Goal: Information Seeking & Learning: Learn about a topic

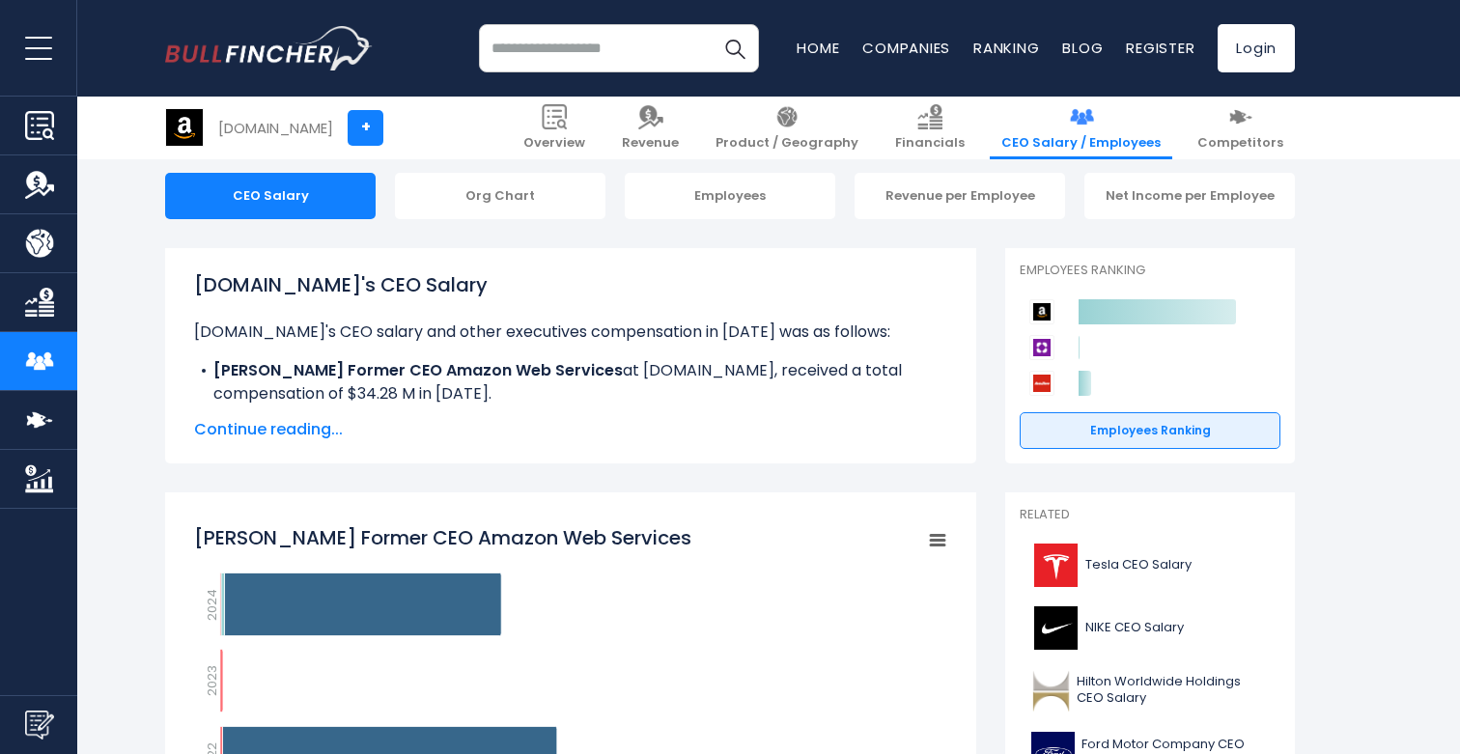
scroll to position [191, 0]
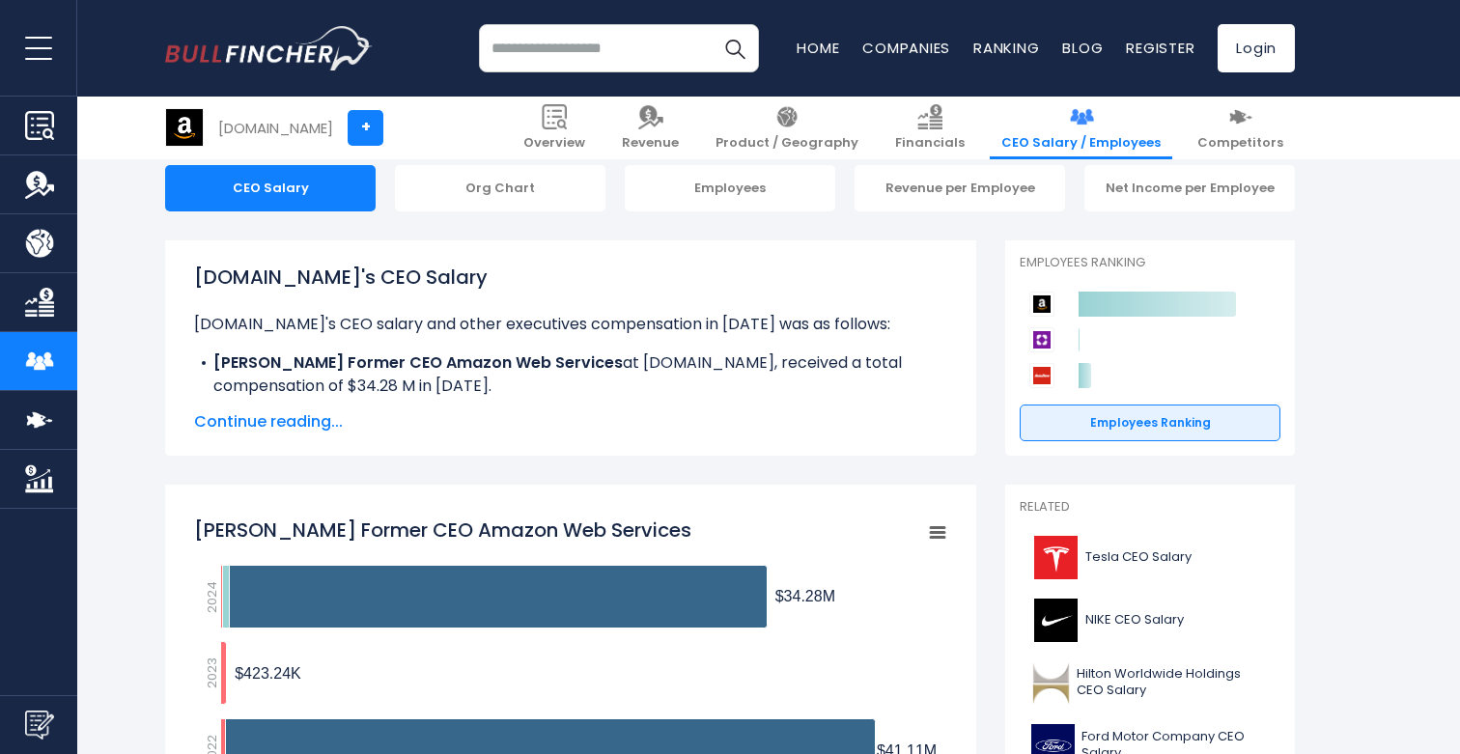
click at [300, 416] on span "Continue reading..." at bounding box center [570, 421] width 753 height 23
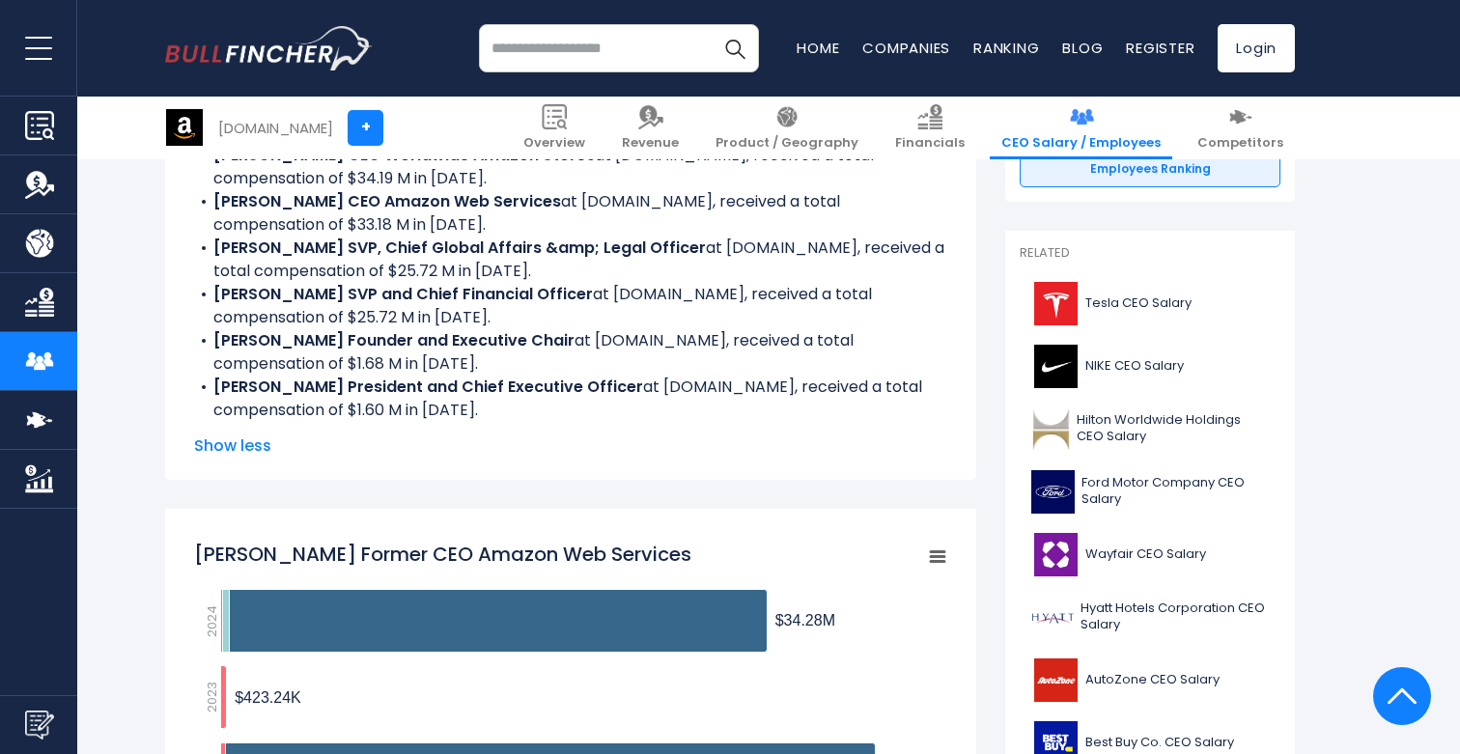
scroll to position [447, 0]
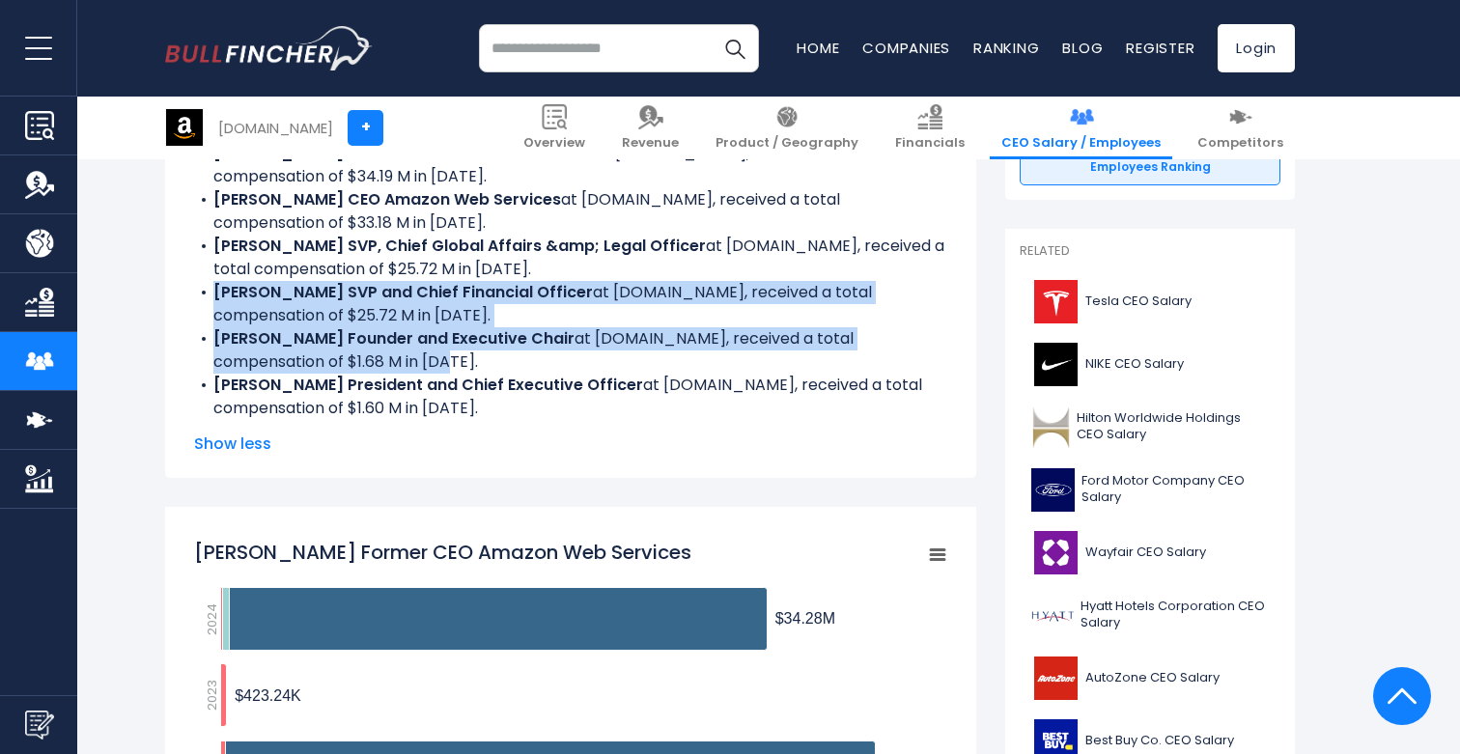
drag, startPoint x: 492, startPoint y: 361, endPoint x: 201, endPoint y: 300, distance: 297.0
click at [201, 300] on ul "Amazon.com's CEO salary and other executives compensation in 2024 was as follow…" at bounding box center [570, 238] width 753 height 363
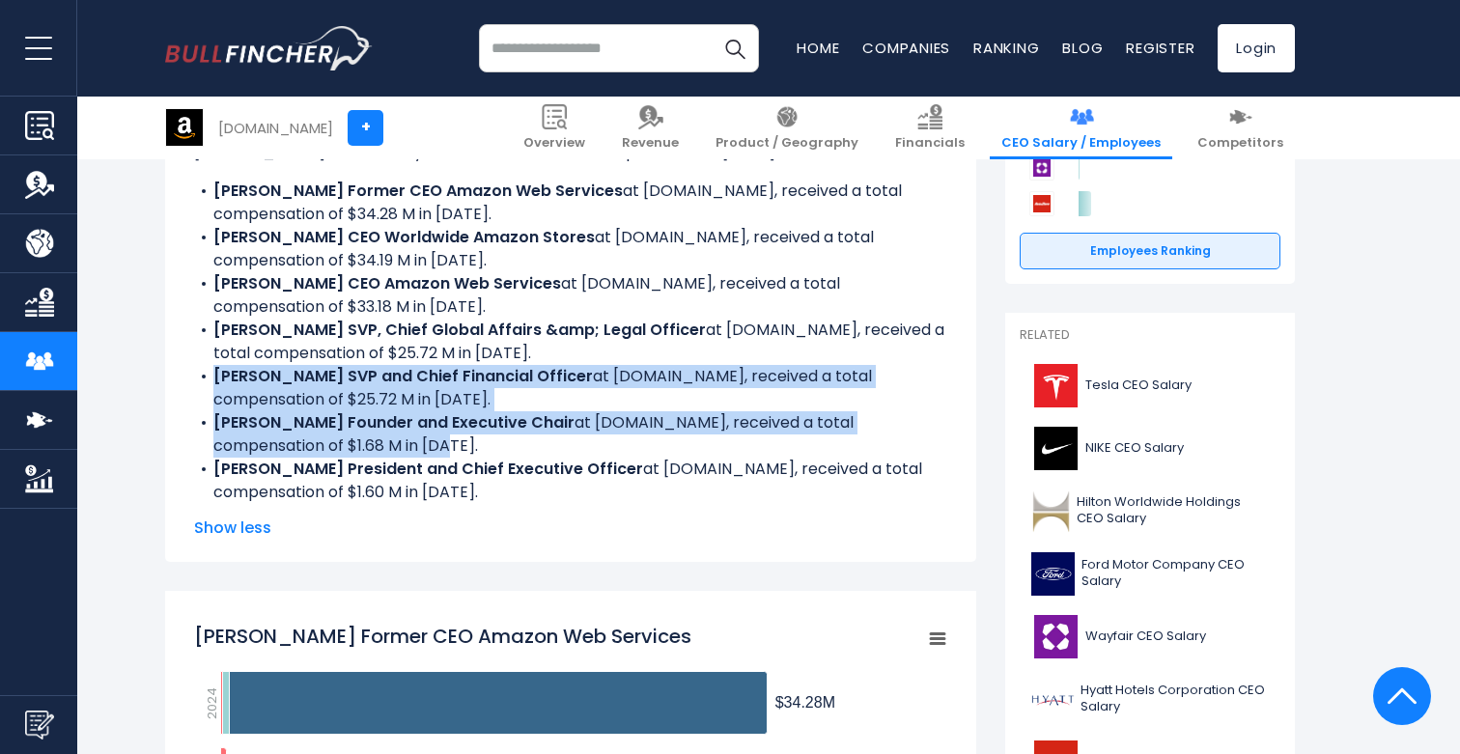
scroll to position [364, 0]
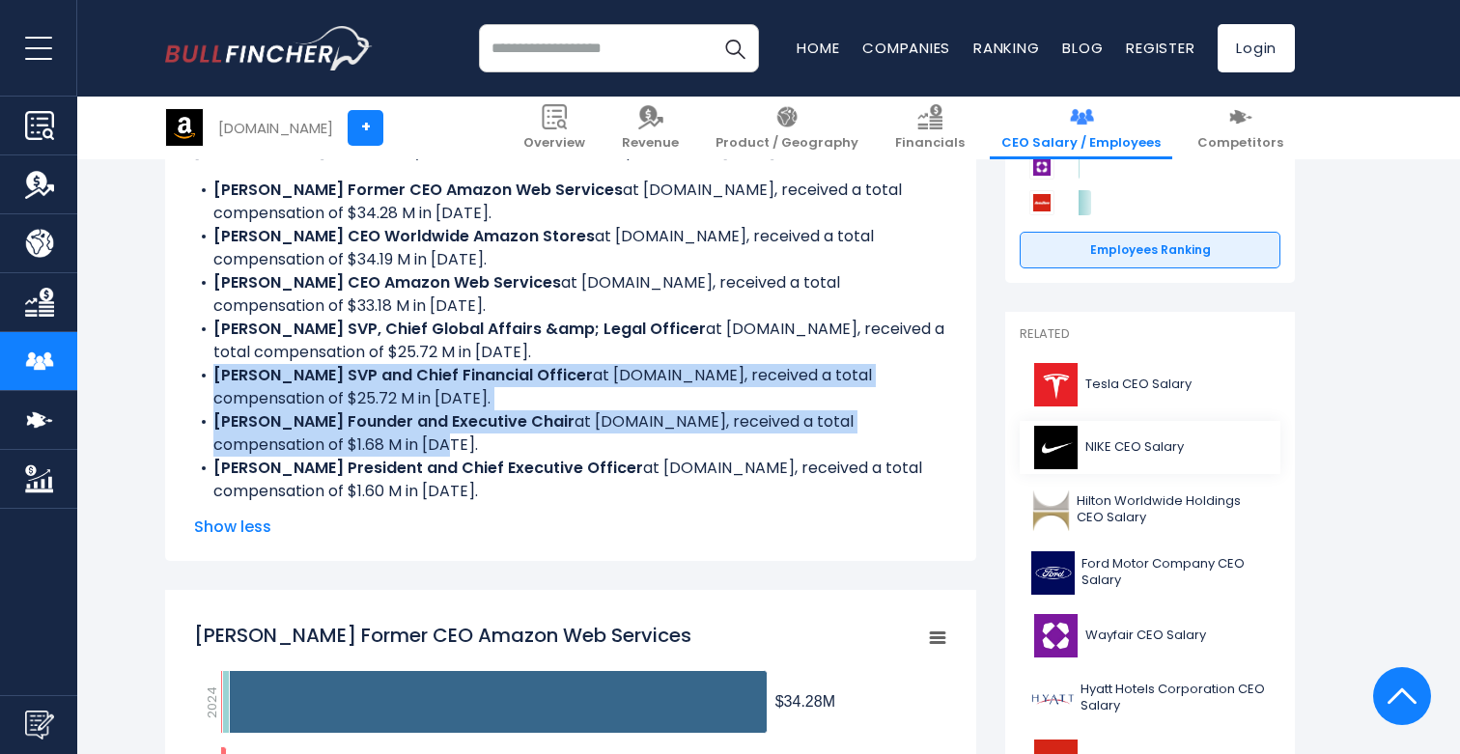
click at [1145, 448] on span "NIKE CEO Salary" at bounding box center [1135, 447] width 99 height 16
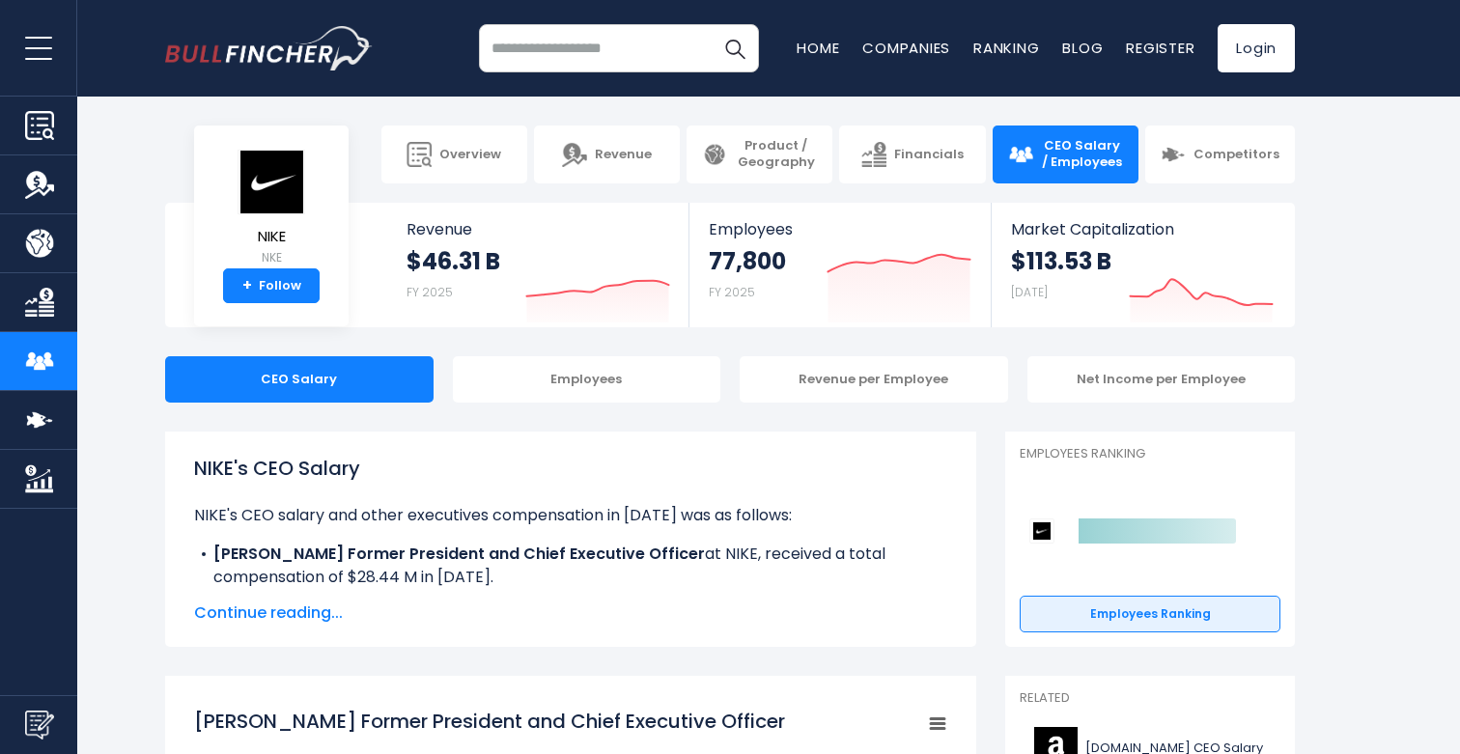
click at [297, 608] on span "Continue reading..." at bounding box center [570, 613] width 753 height 23
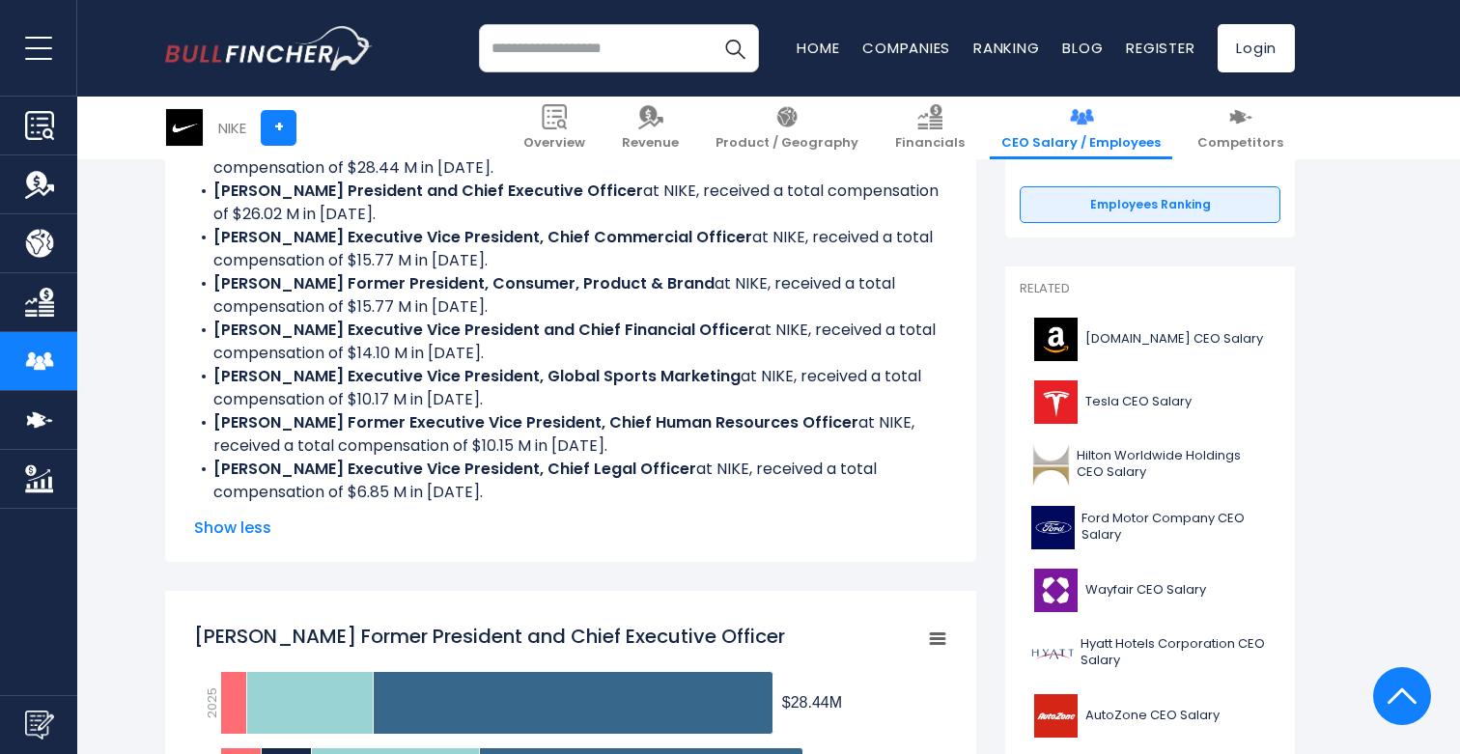
scroll to position [427, 0]
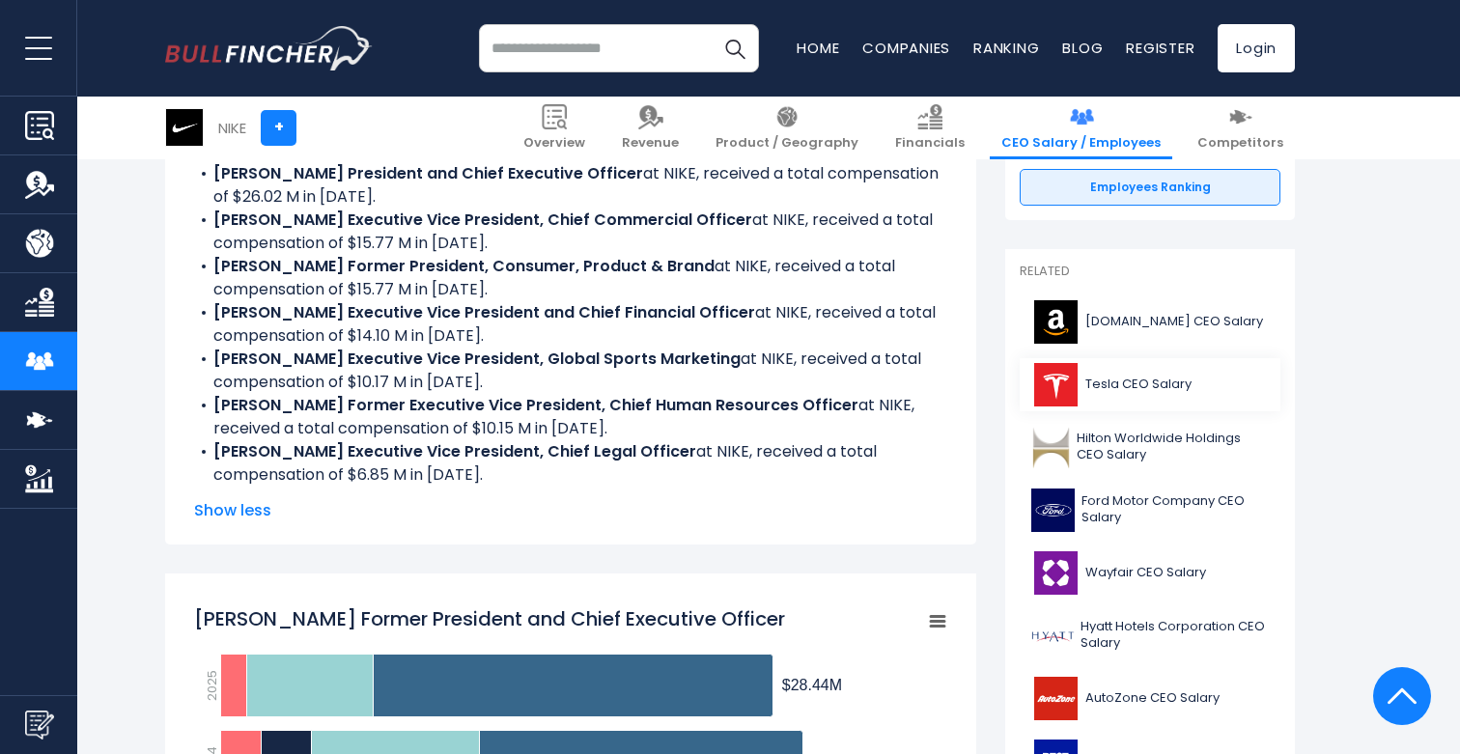
click at [1073, 375] on img at bounding box center [1056, 384] width 48 height 43
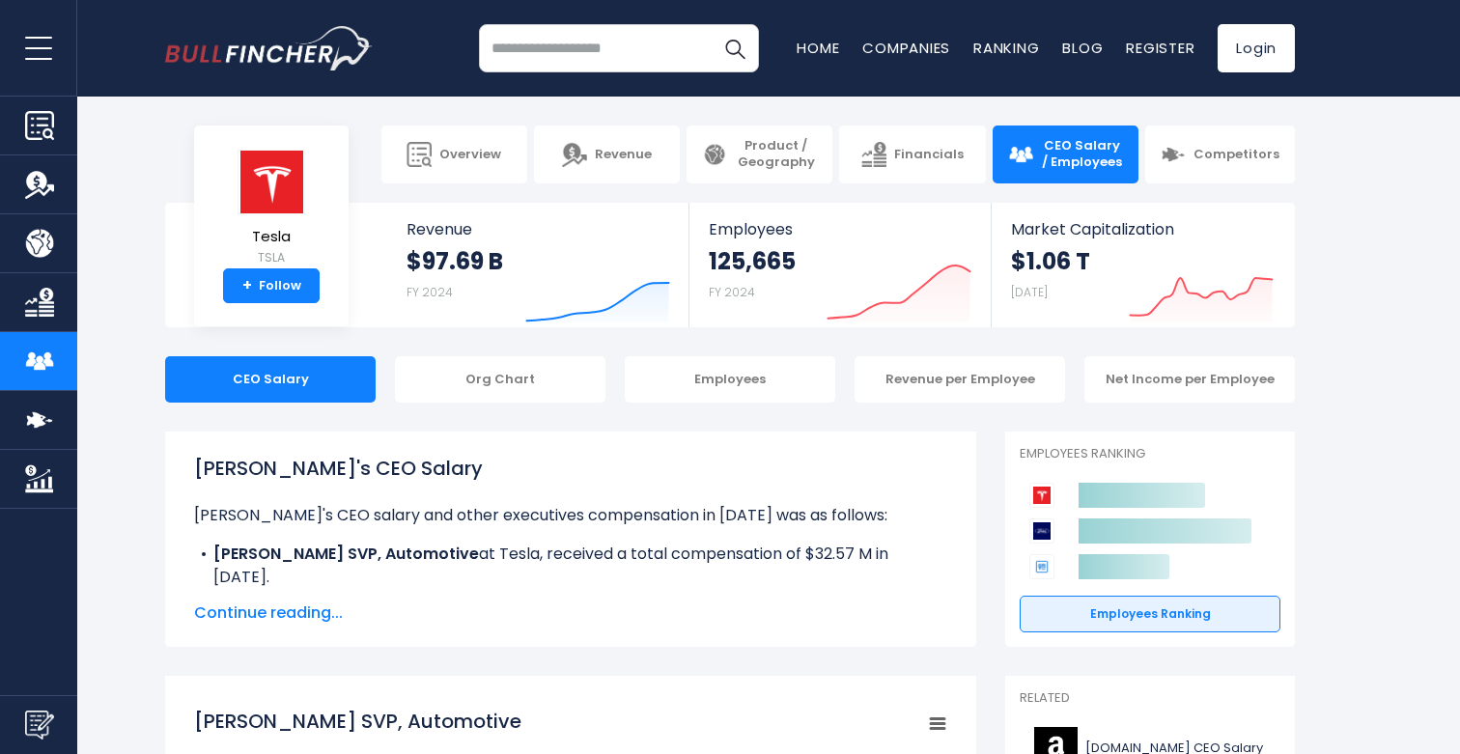
click at [296, 616] on span "Continue reading..." at bounding box center [570, 613] width 753 height 23
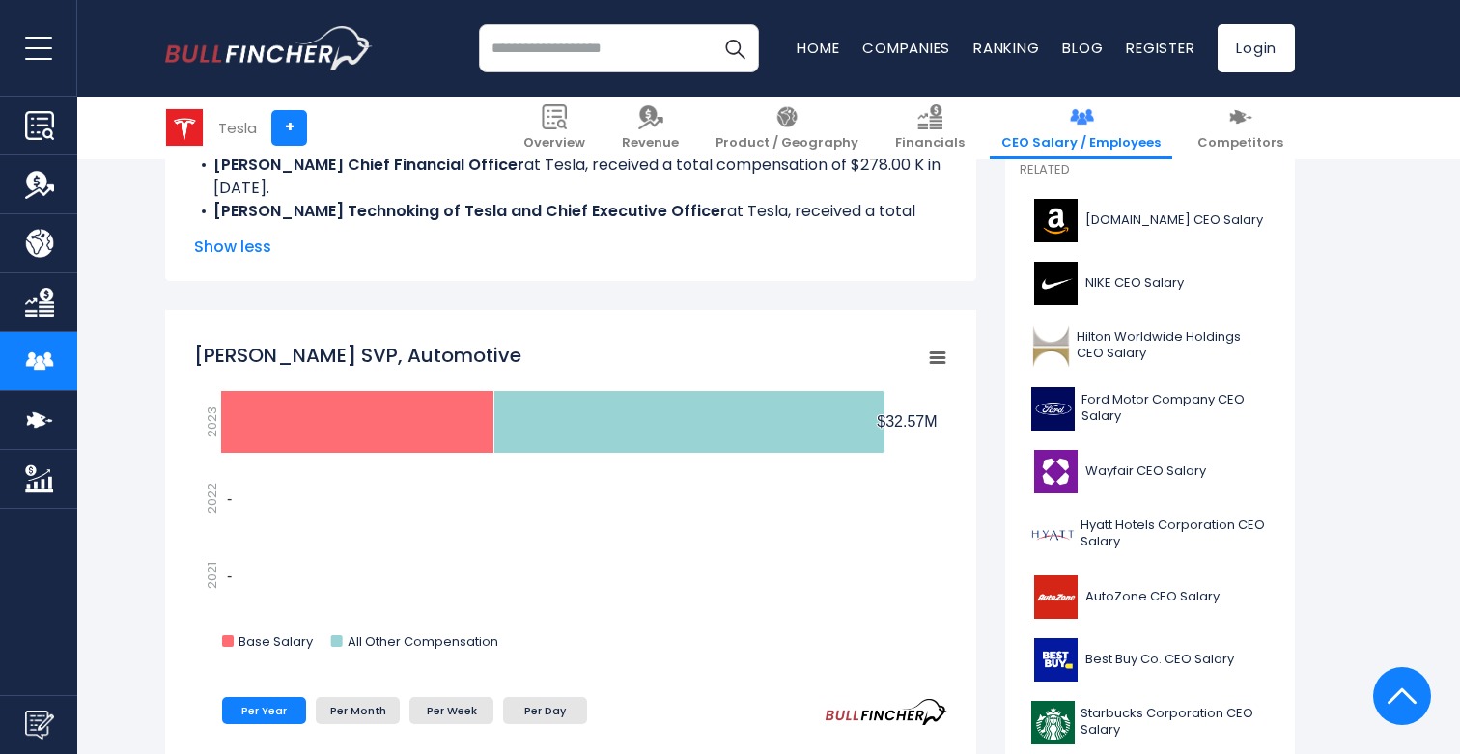
scroll to position [520, 0]
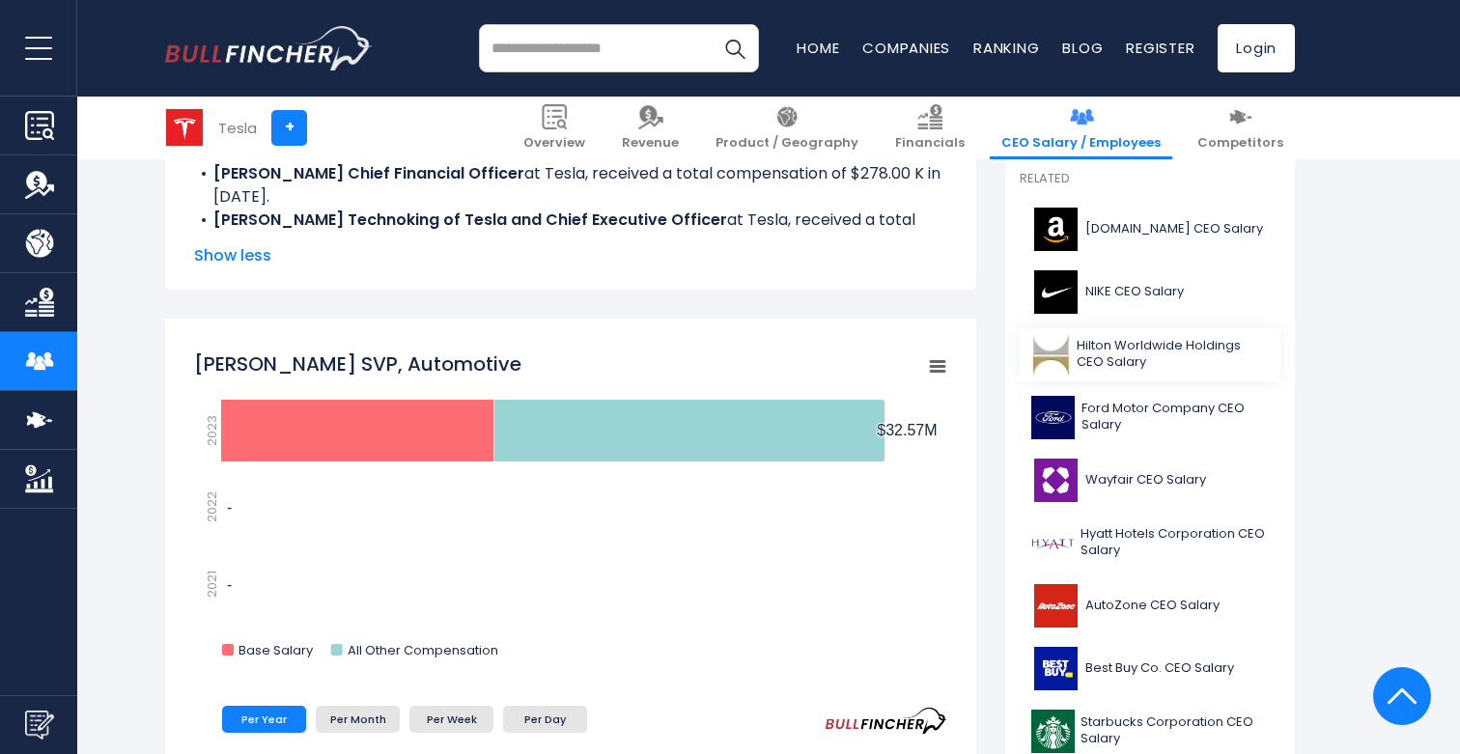
click at [1062, 364] on img at bounding box center [1052, 354] width 40 height 43
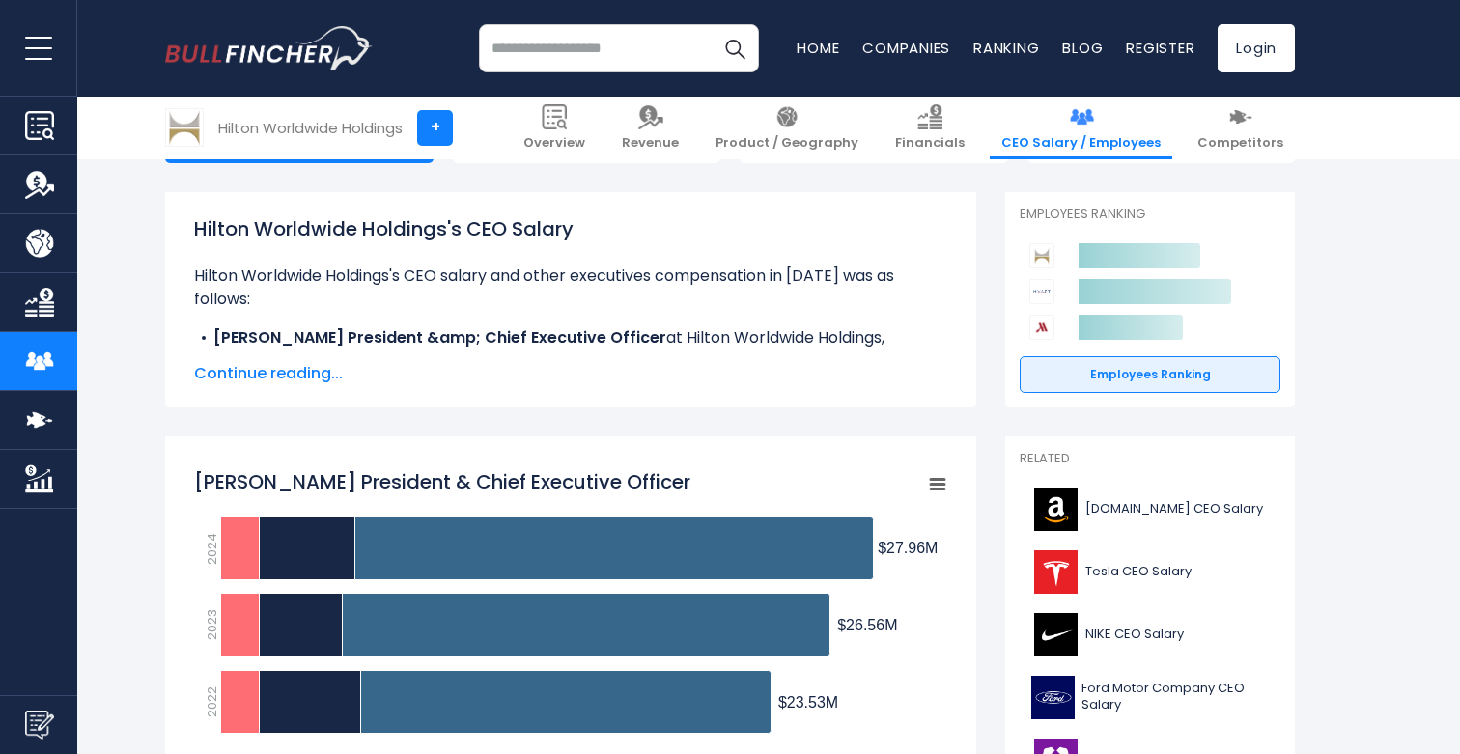
scroll to position [245, 0]
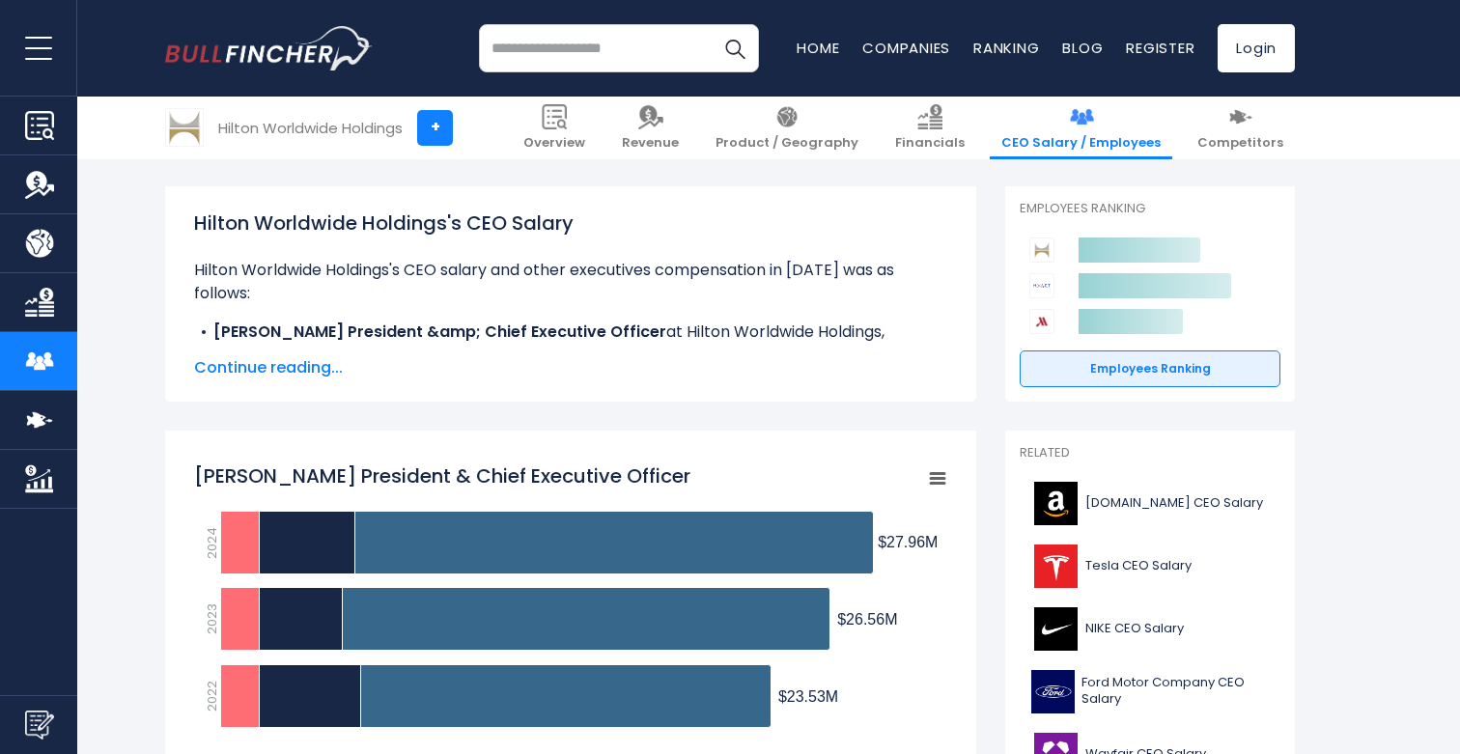
click at [283, 369] on span "Continue reading..." at bounding box center [570, 367] width 753 height 23
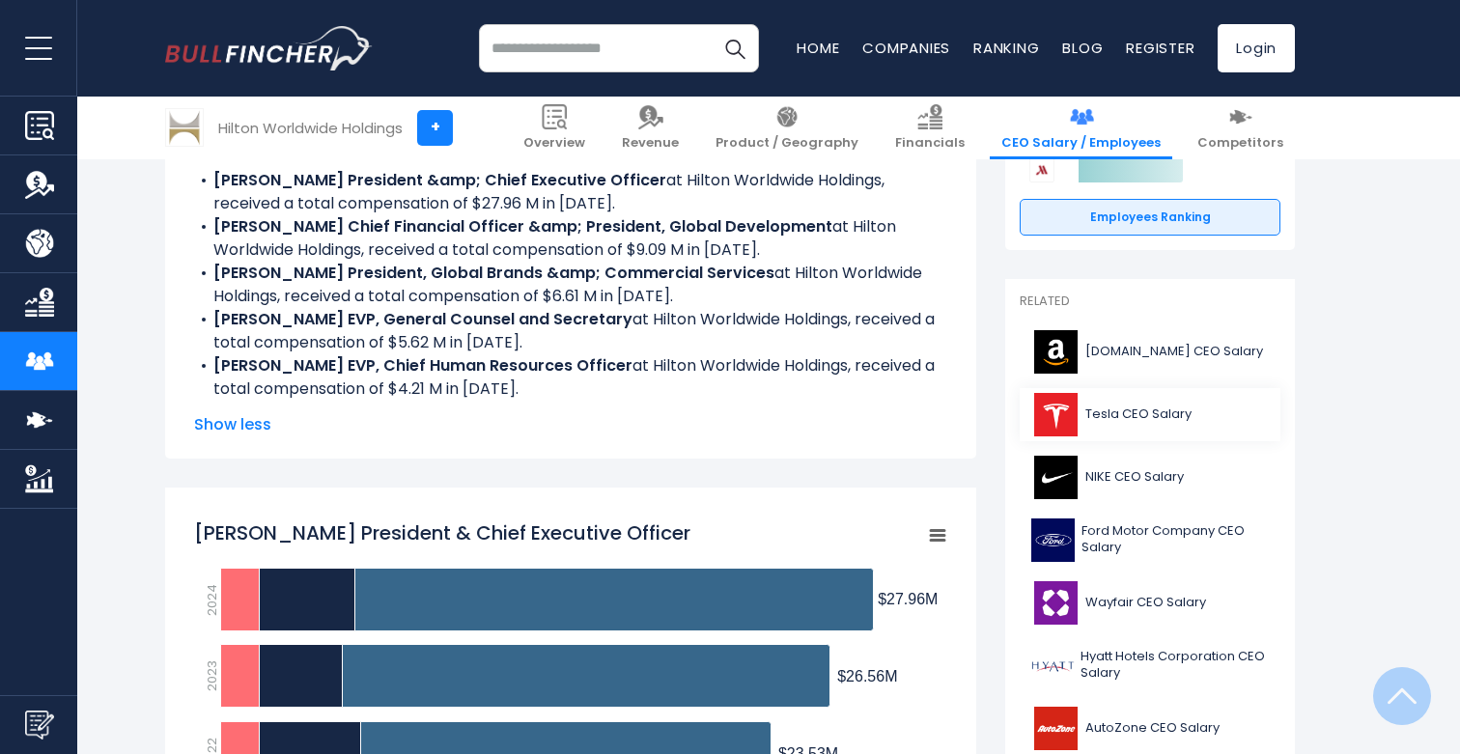
scroll to position [401, 0]
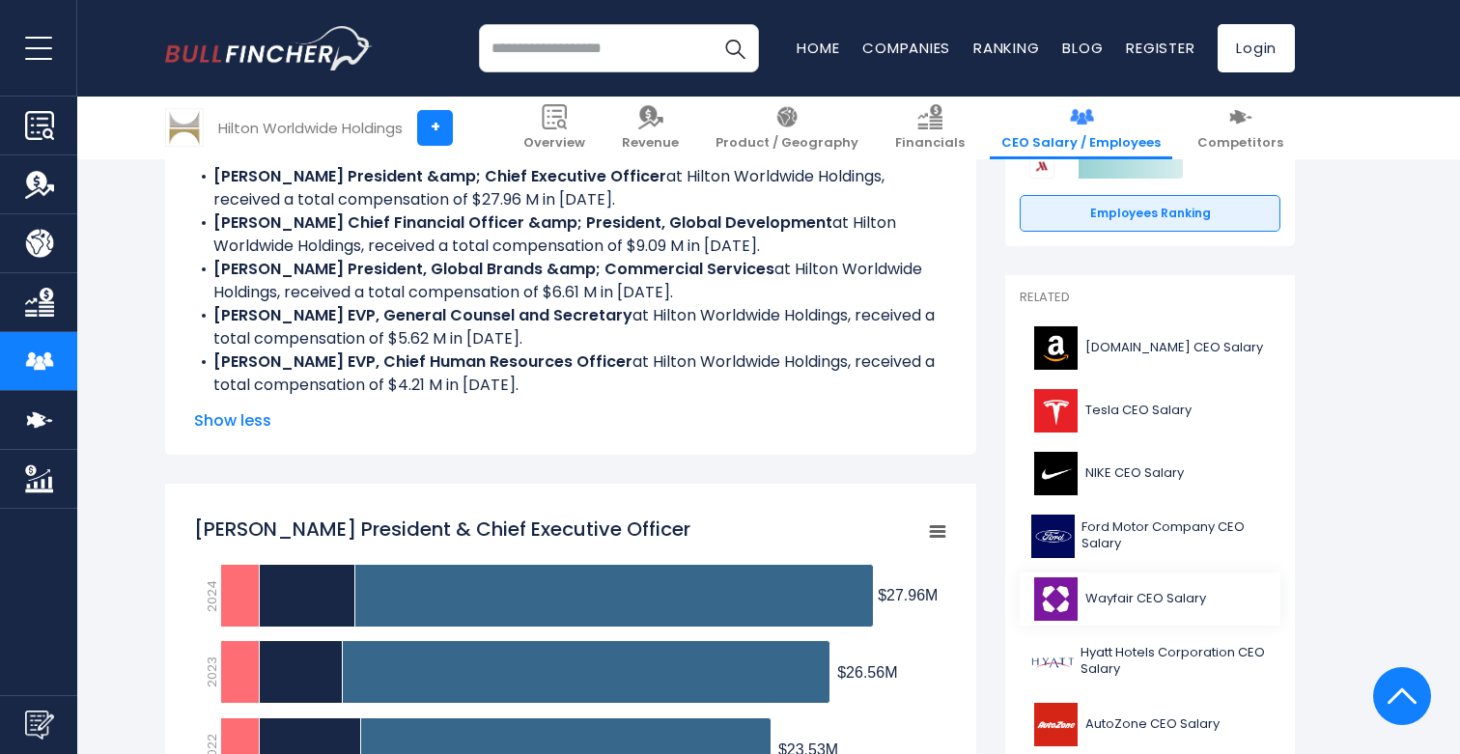
click at [1107, 600] on span "Wayfair CEO Salary" at bounding box center [1146, 599] width 121 height 16
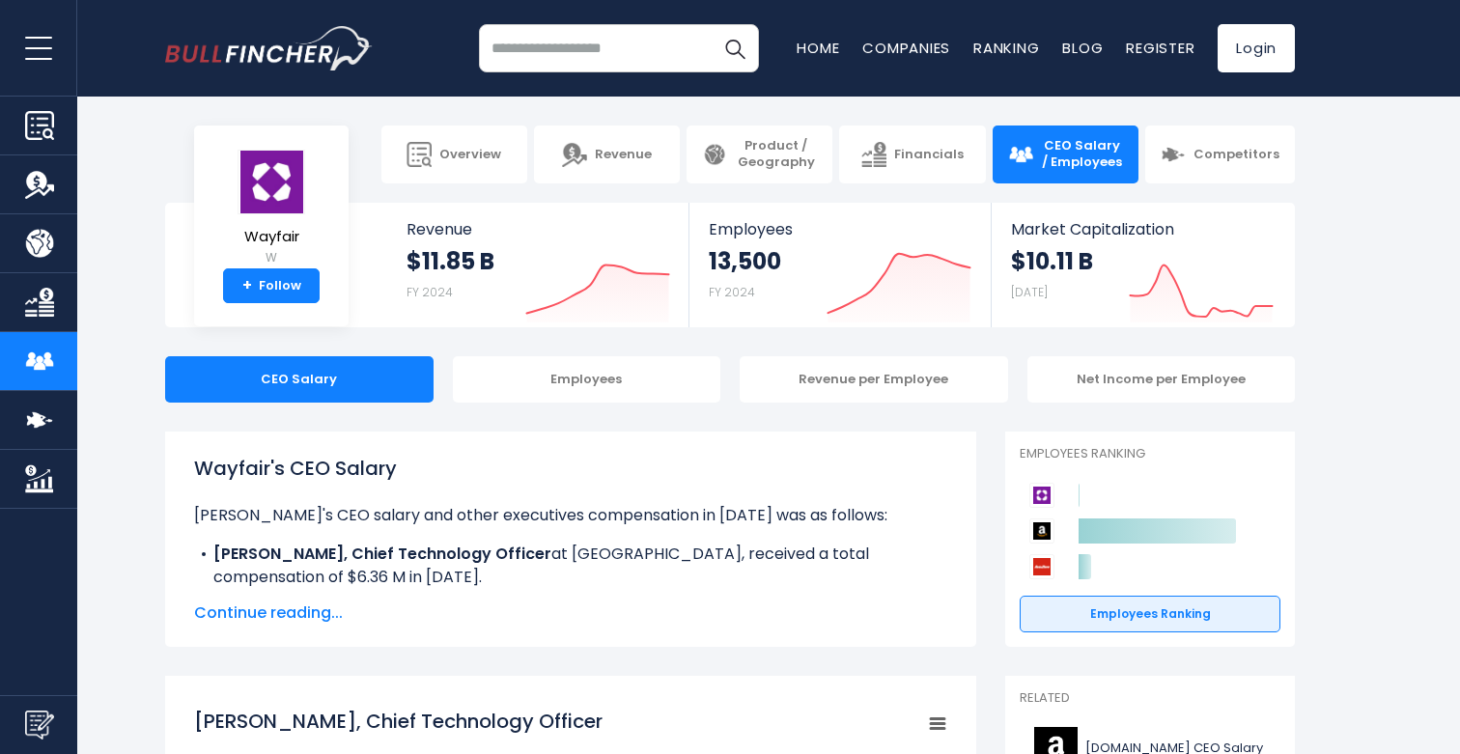
click at [261, 617] on span "Continue reading..." at bounding box center [570, 613] width 753 height 23
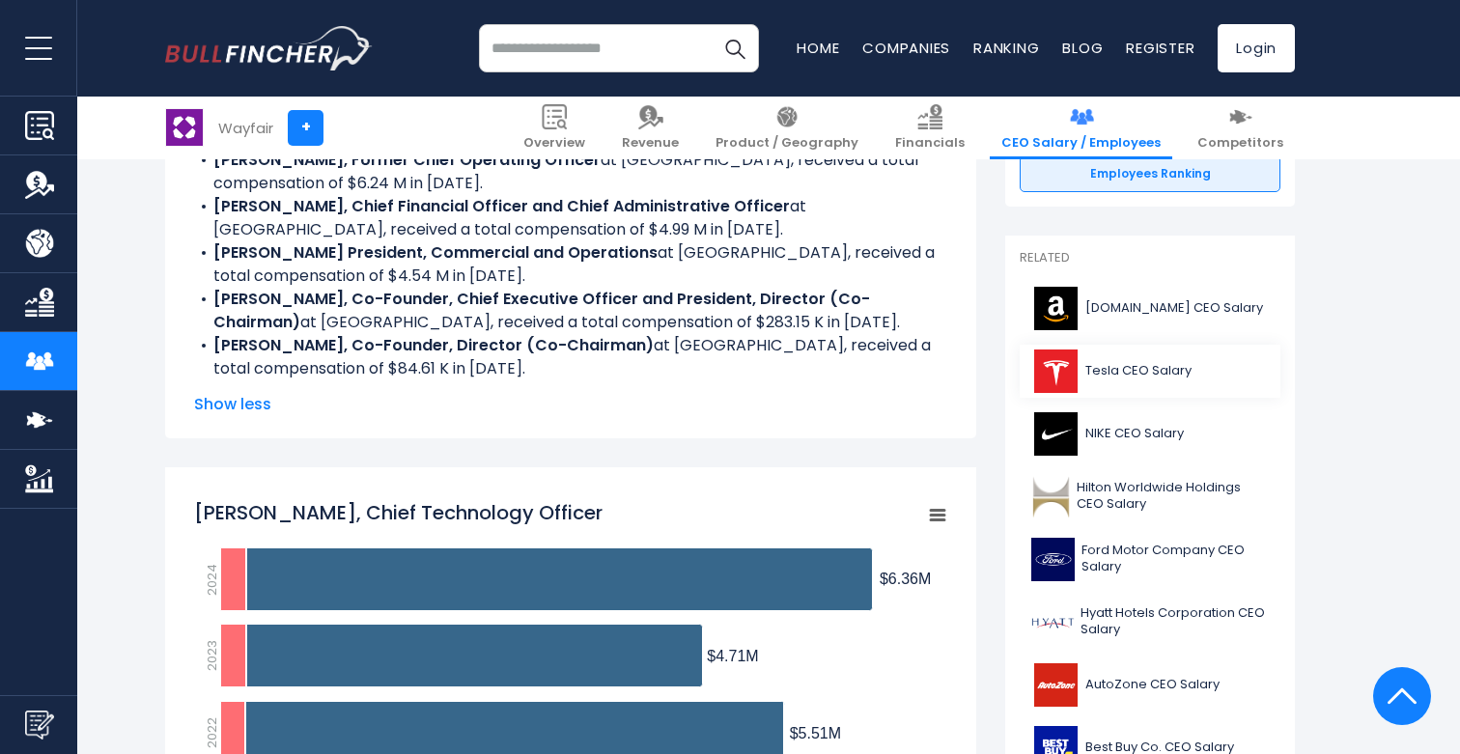
scroll to position [453, 0]
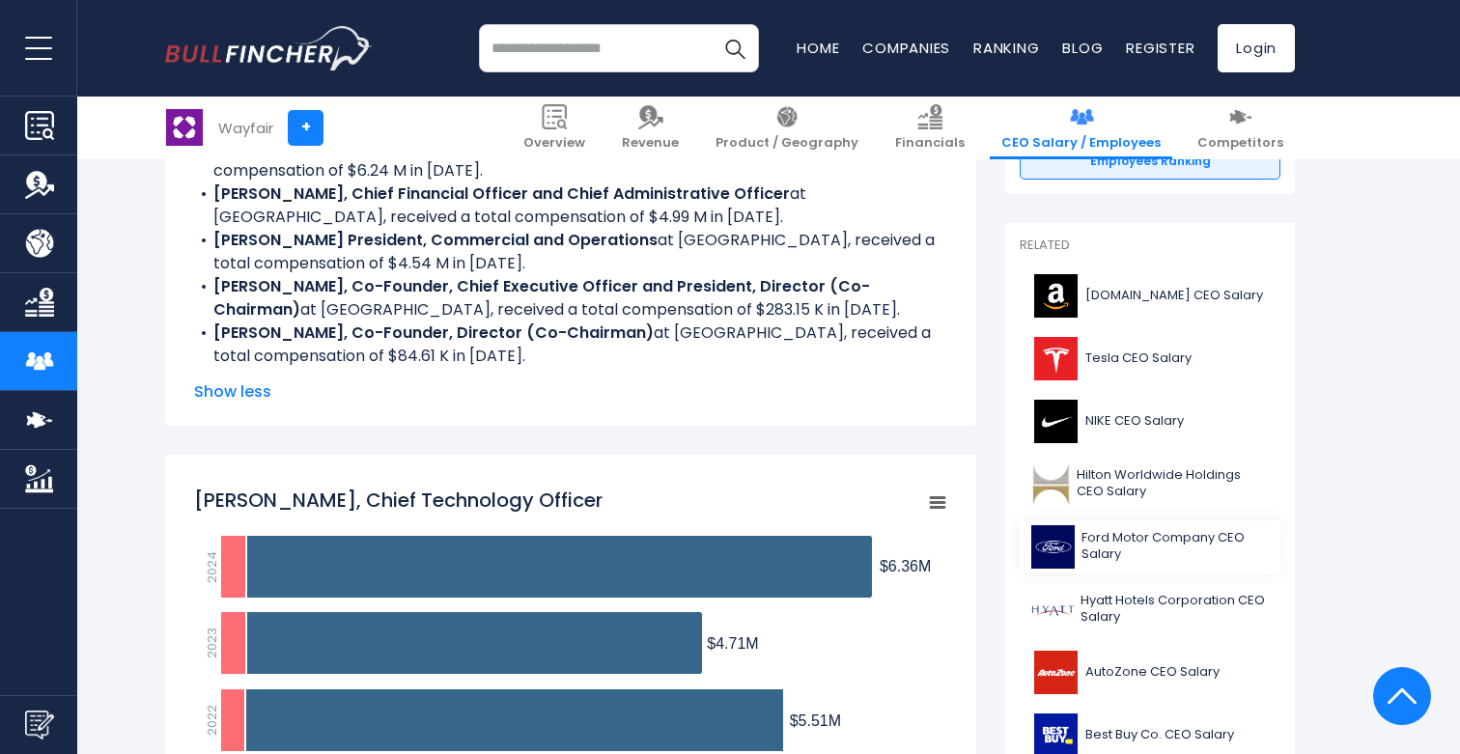
click at [1145, 548] on span "Ford Motor Company CEO Salary" at bounding box center [1175, 546] width 187 height 33
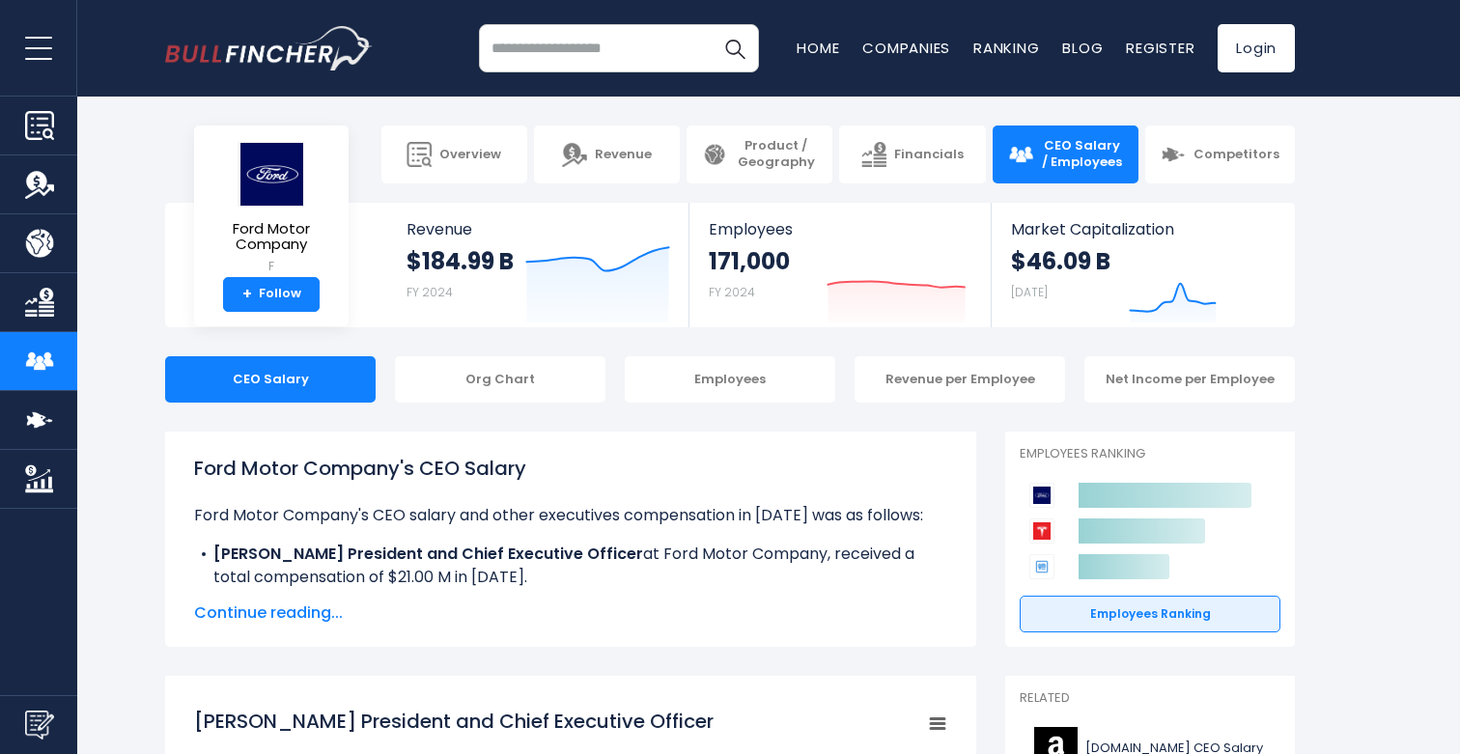
click at [255, 615] on span "Continue reading..." at bounding box center [570, 613] width 753 height 23
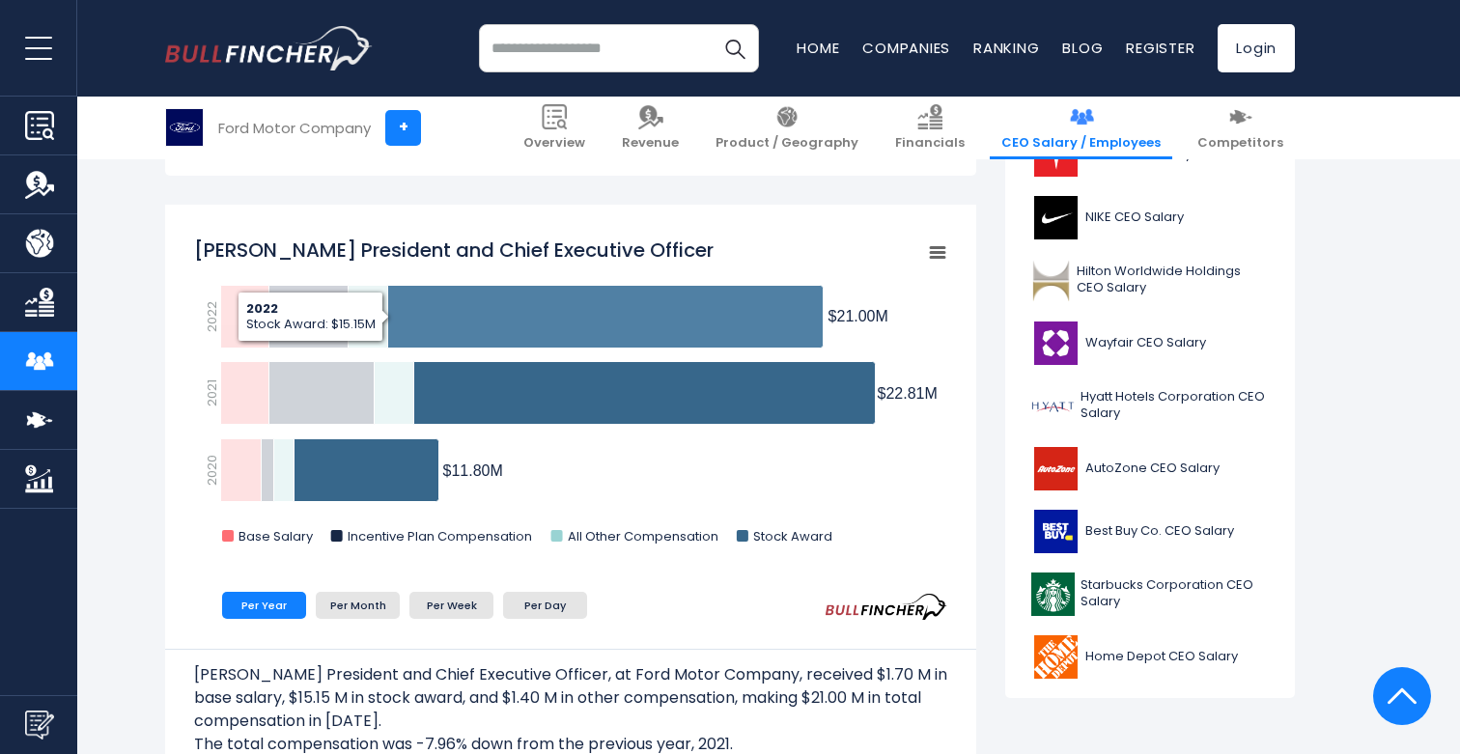
scroll to position [658, 0]
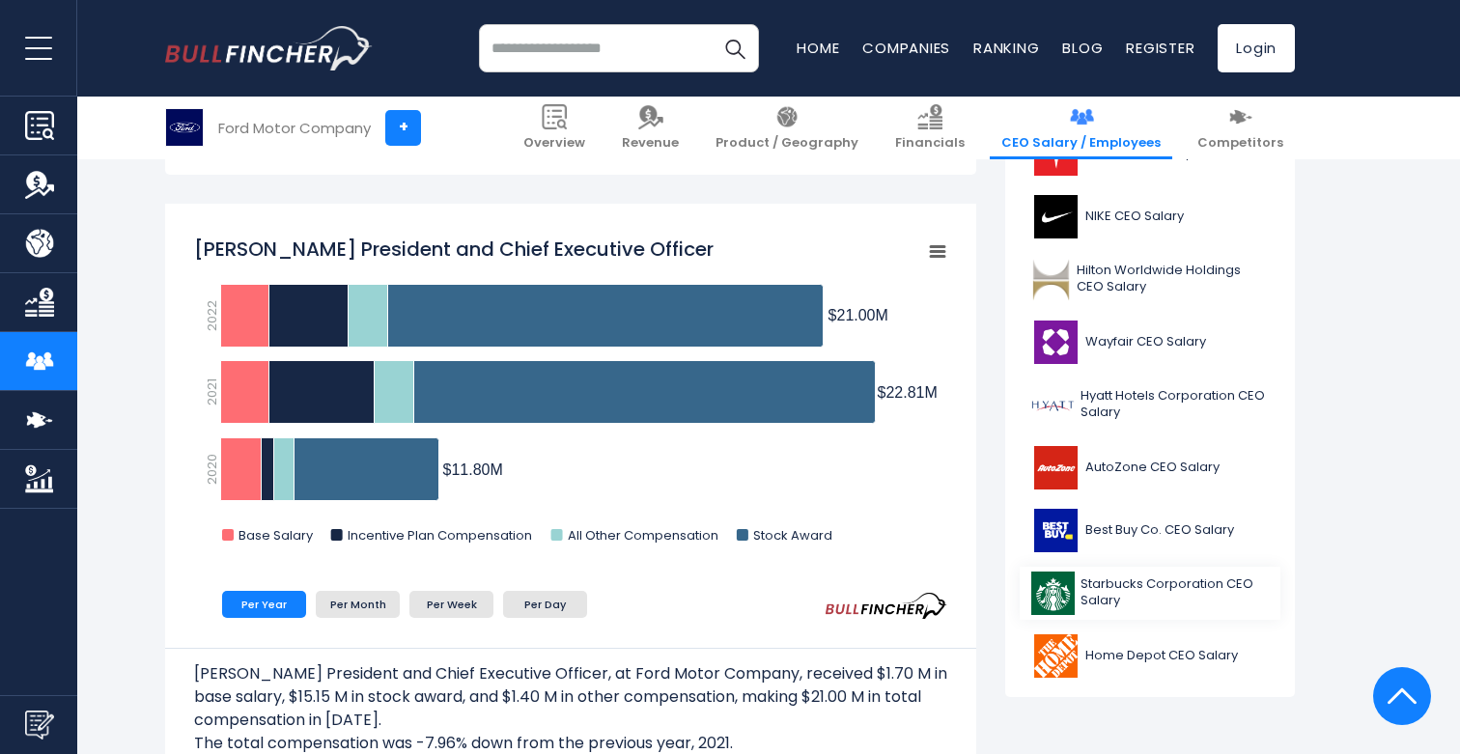
click at [1166, 596] on span "Starbucks Corporation CEO Salary" at bounding box center [1175, 593] width 188 height 33
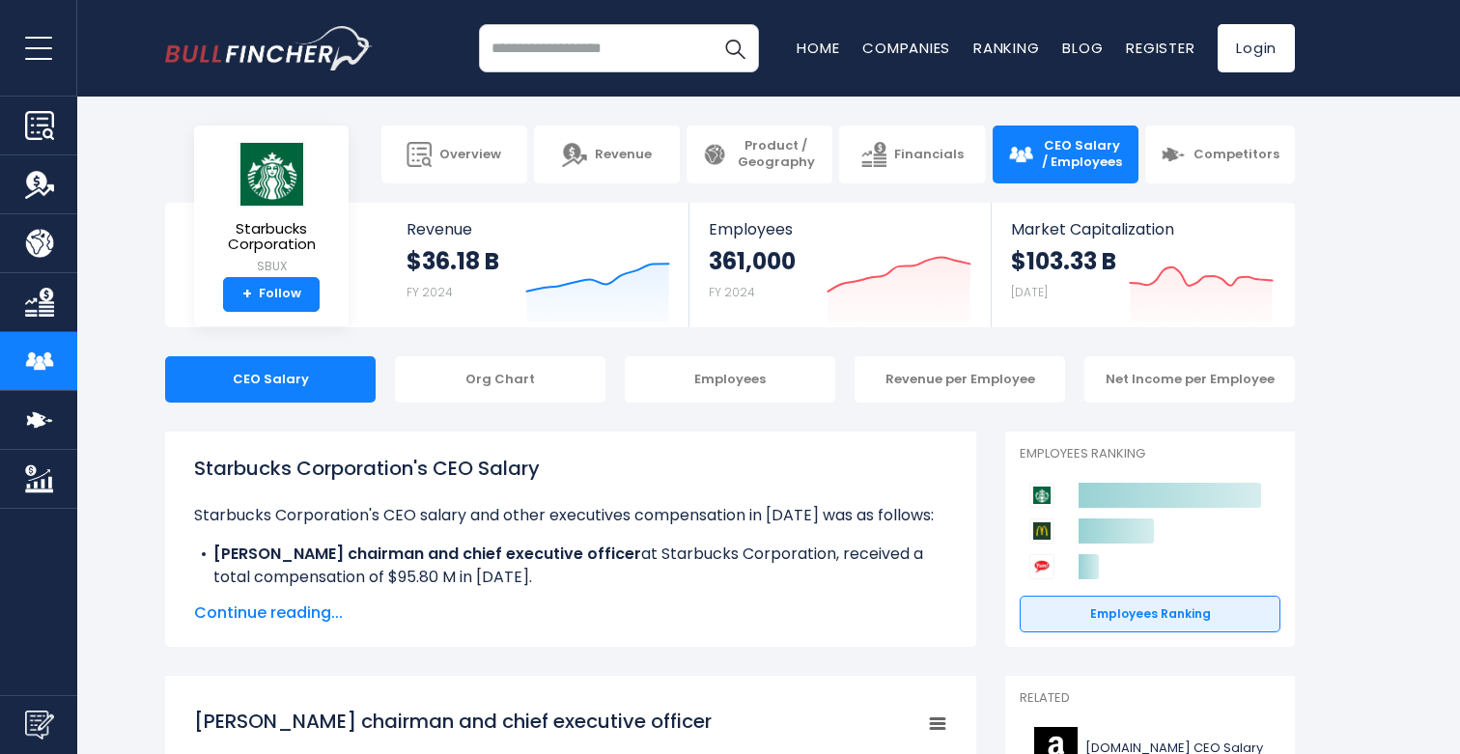
click at [273, 619] on span "Continue reading..." at bounding box center [570, 613] width 753 height 23
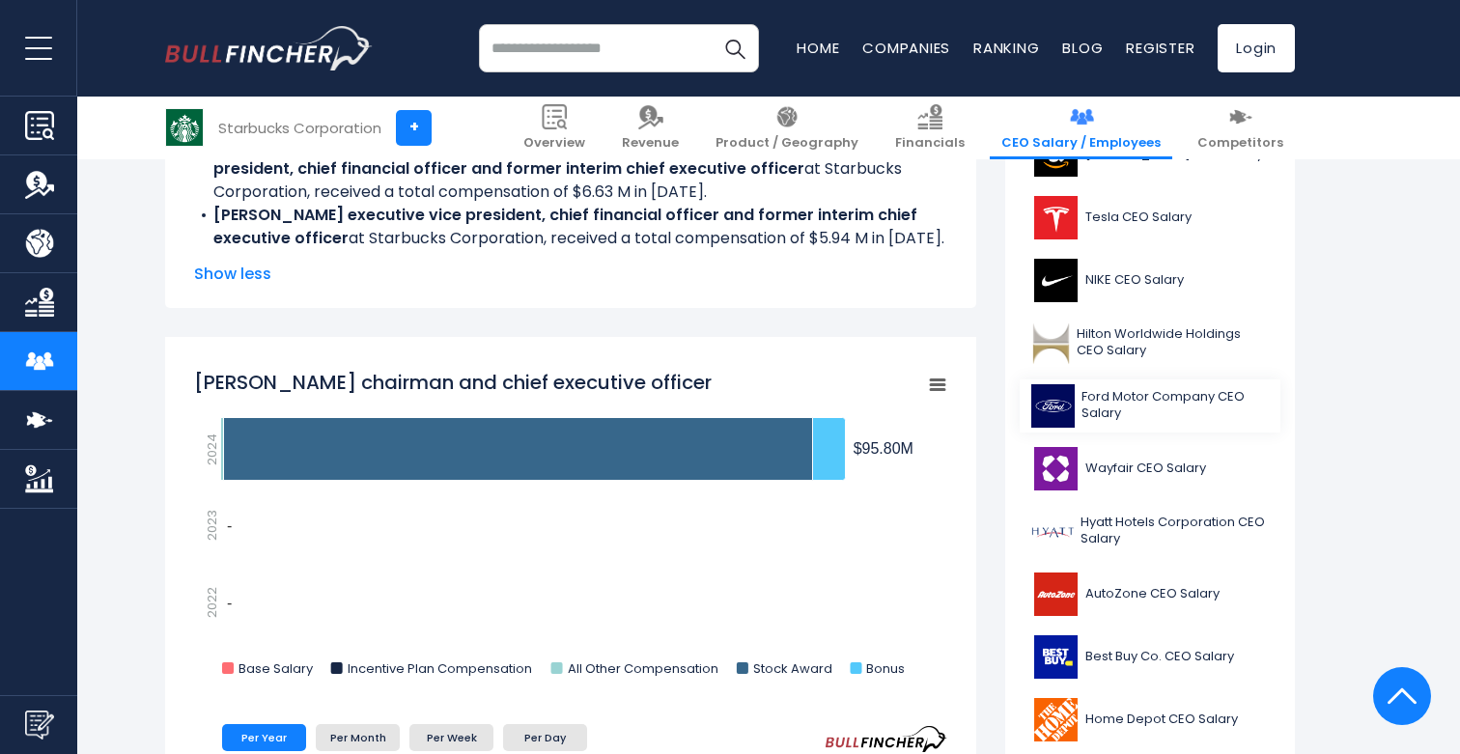
scroll to position [704, 0]
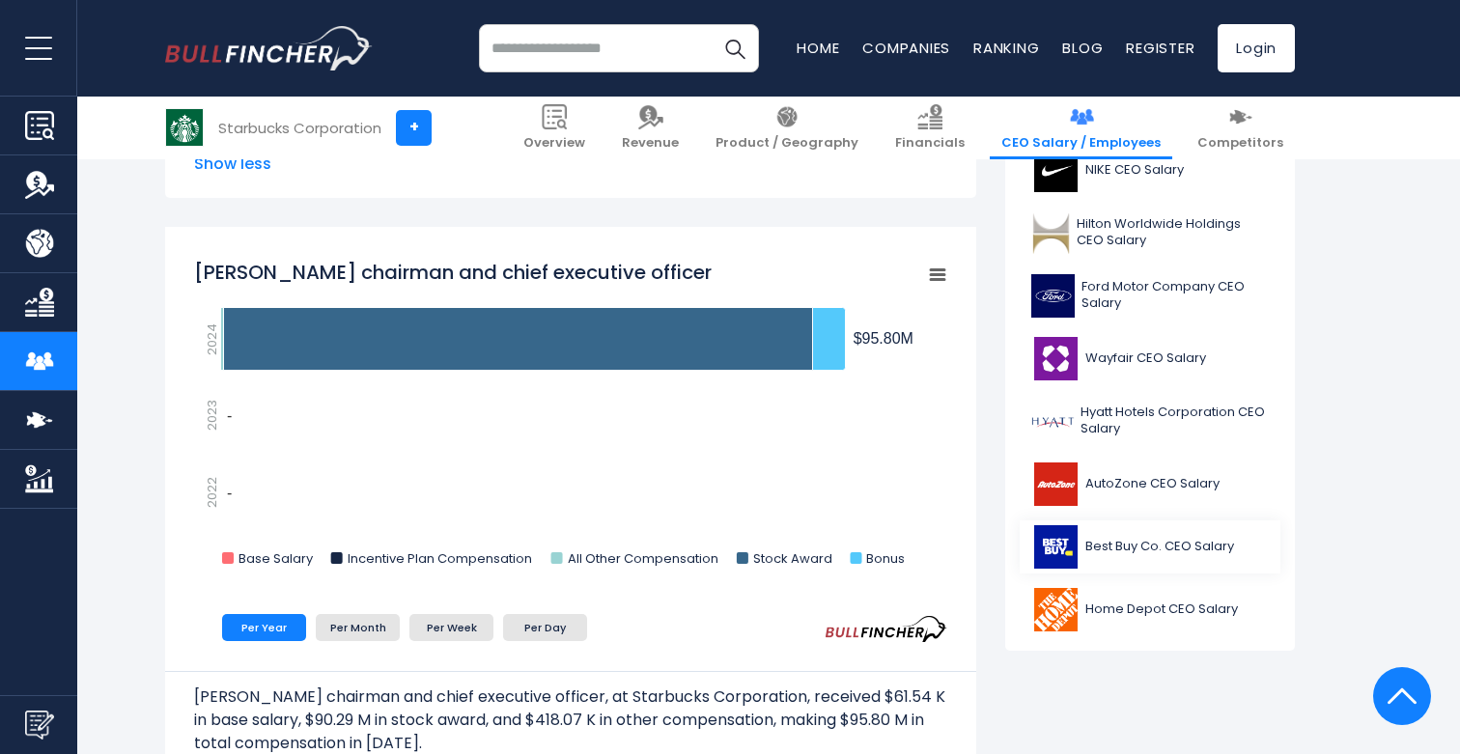
click at [1141, 546] on span "Best Buy Co. CEO Salary" at bounding box center [1160, 547] width 149 height 16
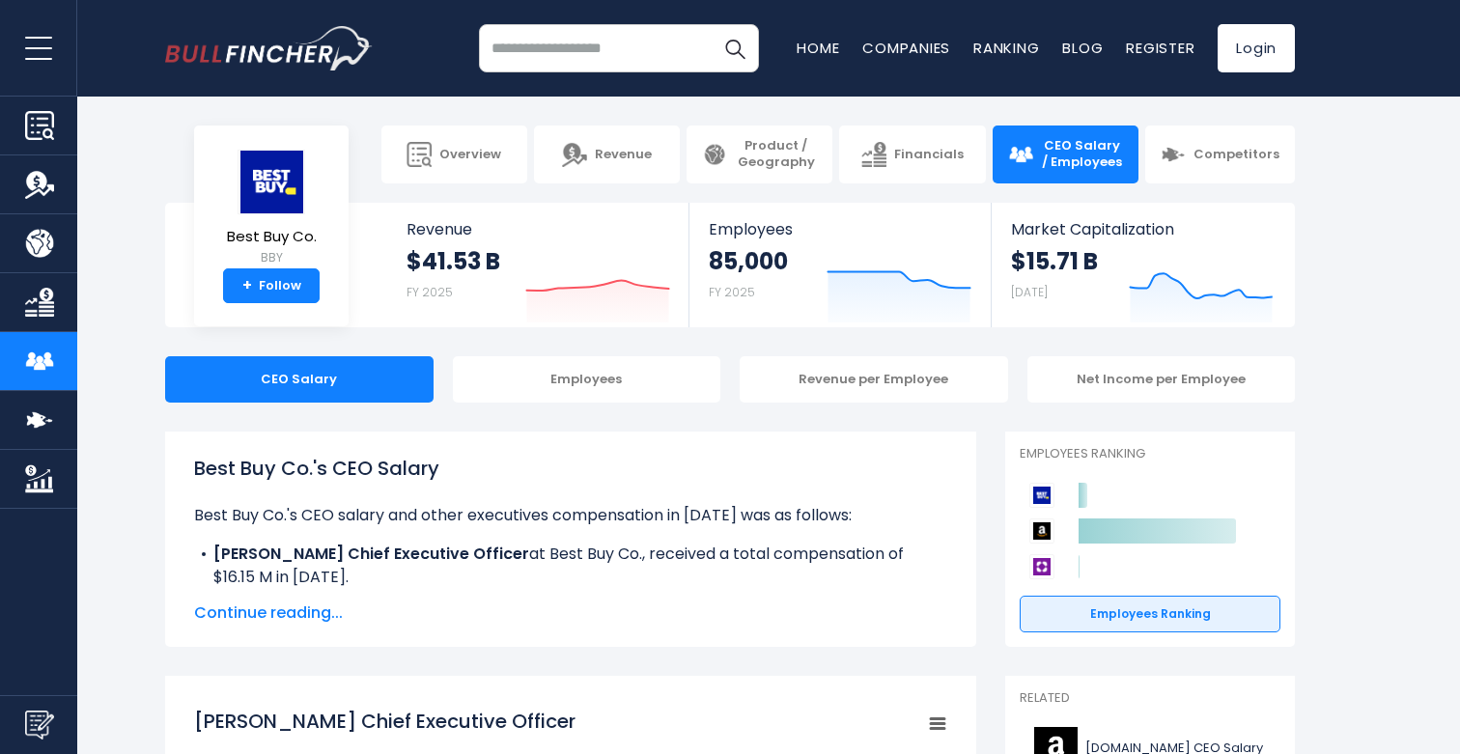
click at [313, 615] on span "Continue reading..." at bounding box center [570, 613] width 753 height 23
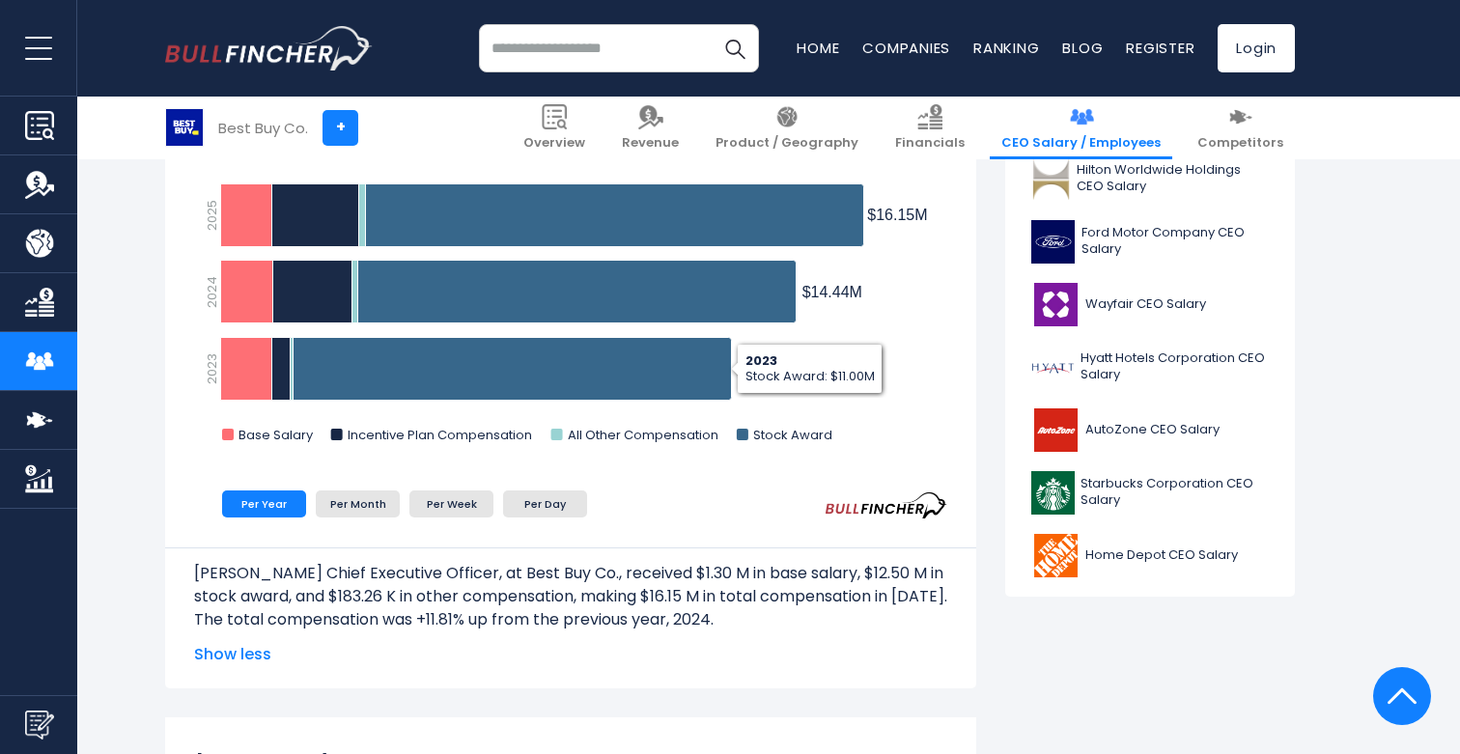
scroll to position [759, 0]
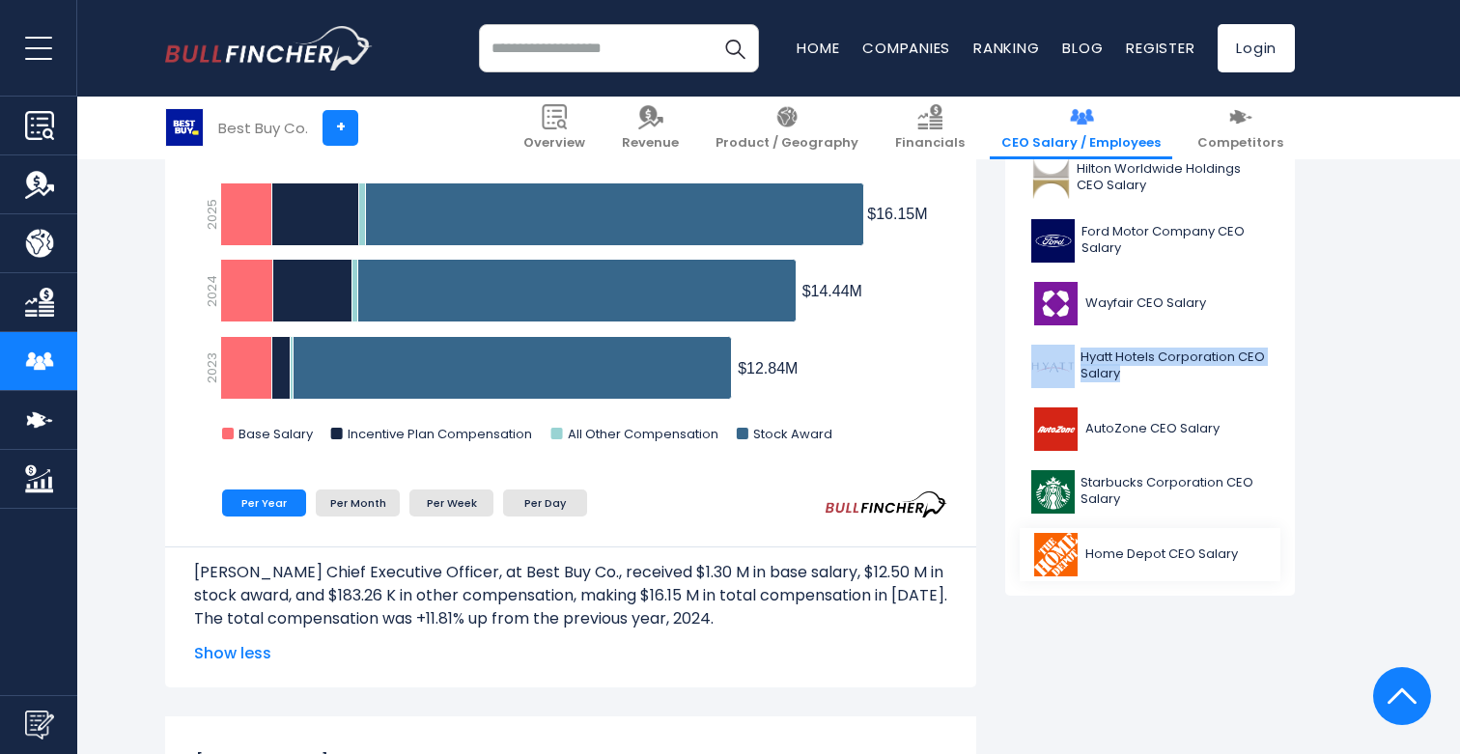
click at [1120, 551] on span "Home Depot CEO Salary" at bounding box center [1162, 555] width 153 height 16
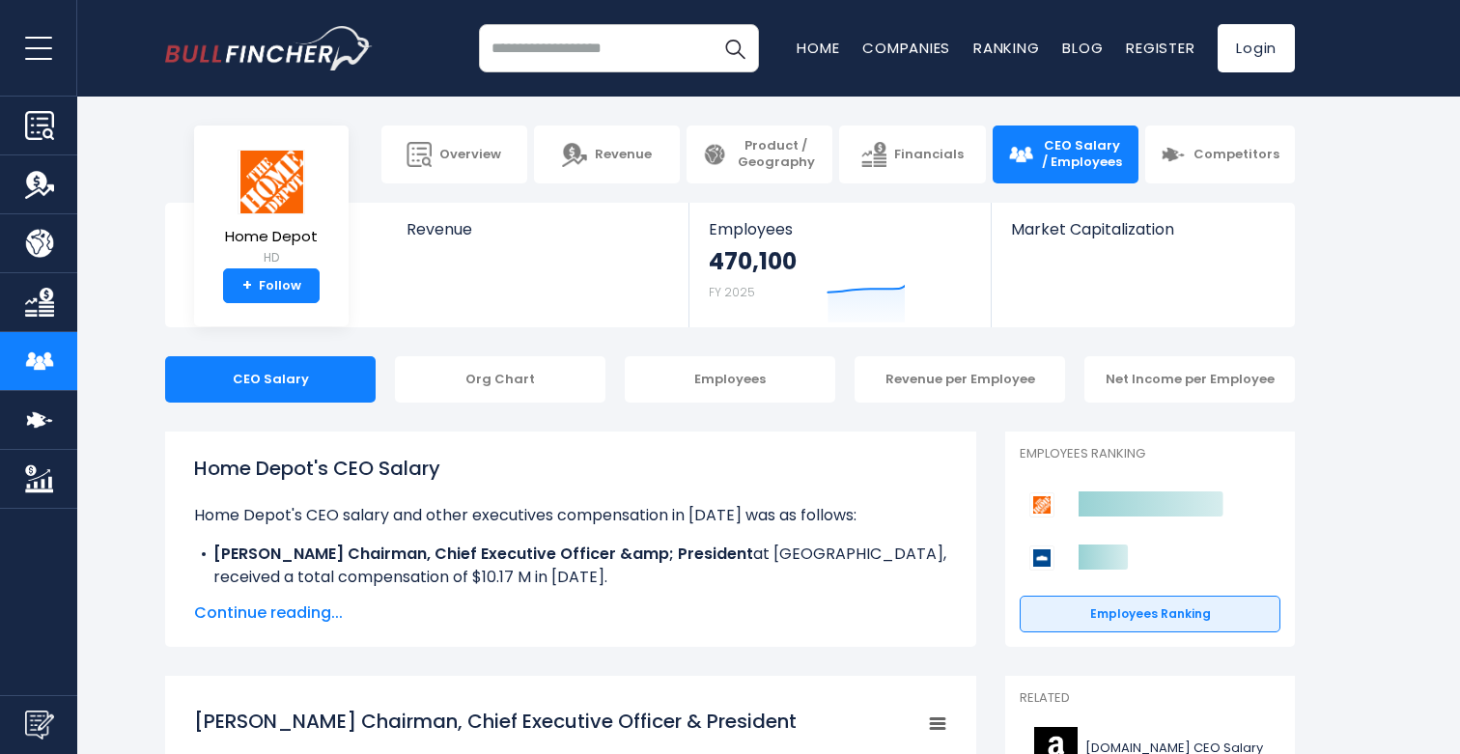
scroll to position [187, 0]
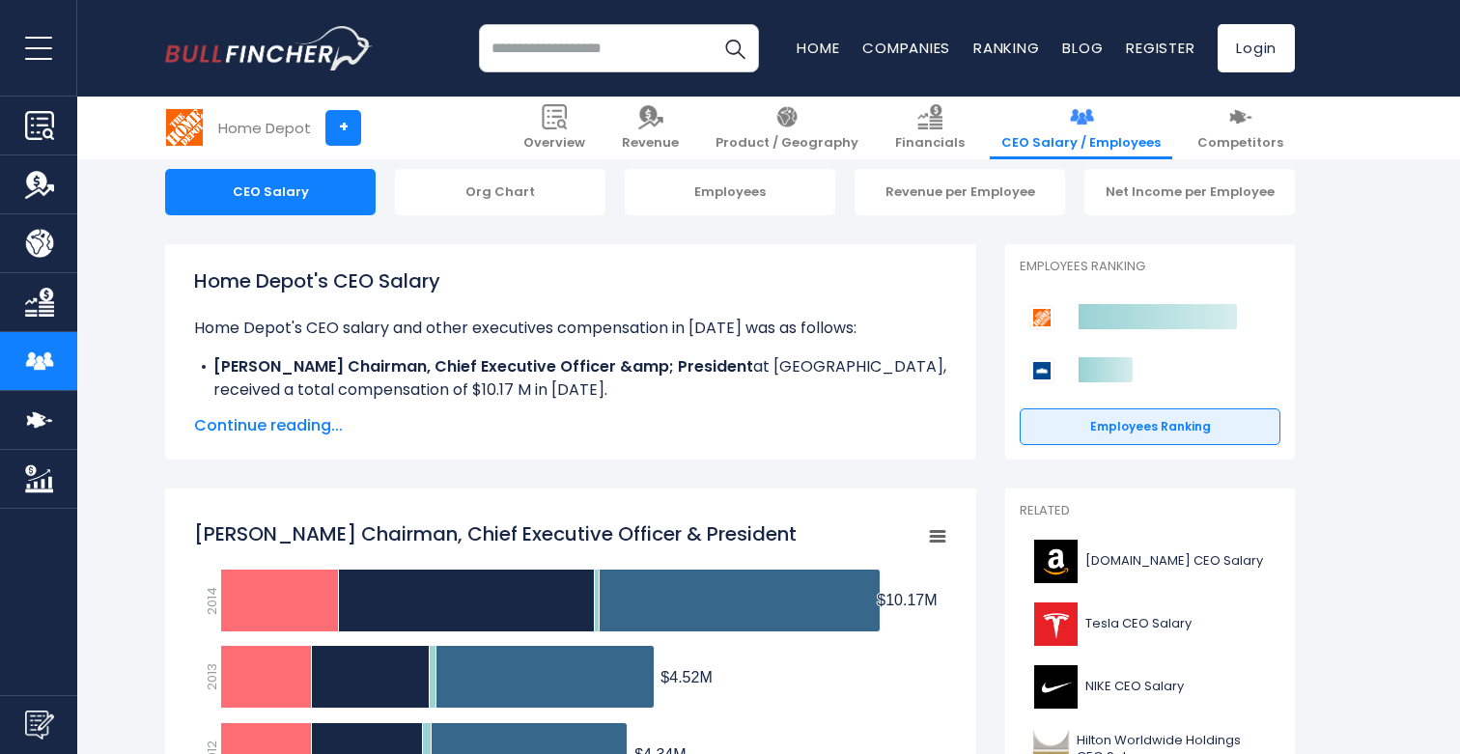
click at [277, 426] on span "Continue reading..." at bounding box center [570, 425] width 753 height 23
